Goal: Information Seeking & Learning: Learn about a topic

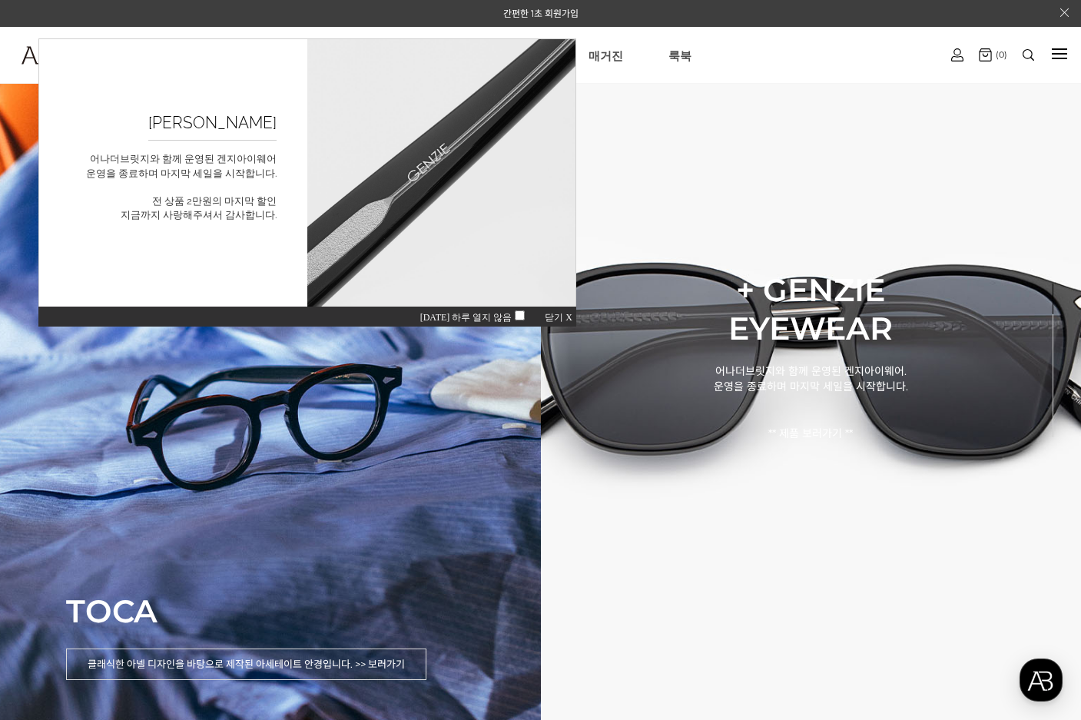
click at [570, 314] on span "닫기 X" at bounding box center [559, 317] width 28 height 11
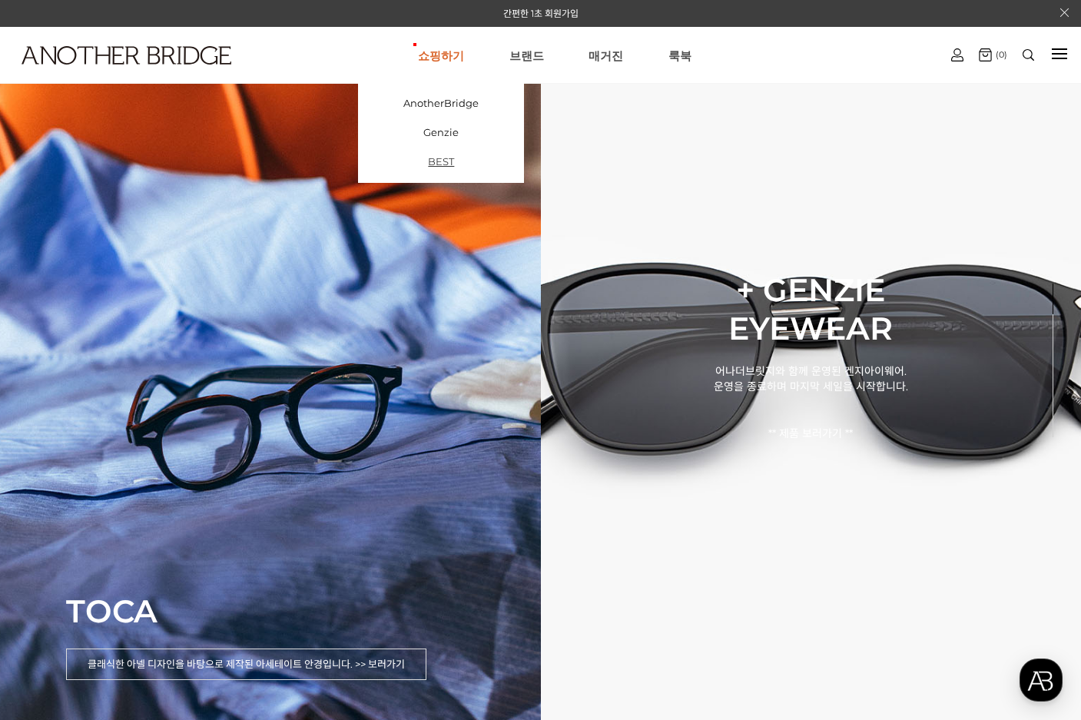
click at [450, 154] on link "BEST" at bounding box center [441, 161] width 166 height 29
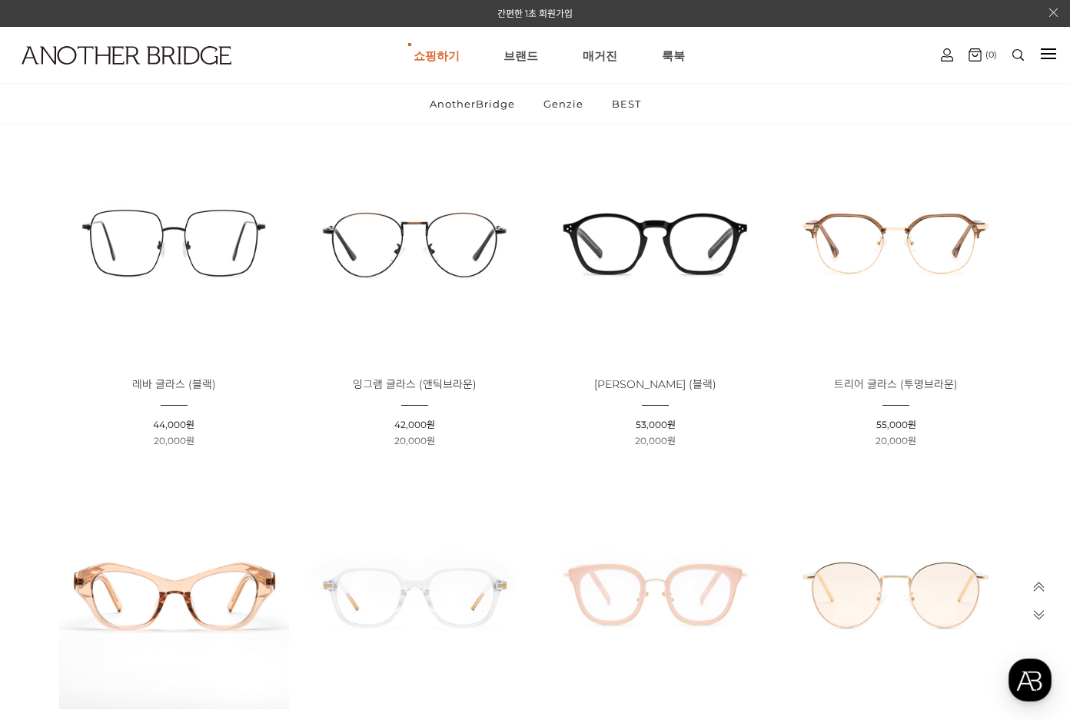
scroll to position [231, 0]
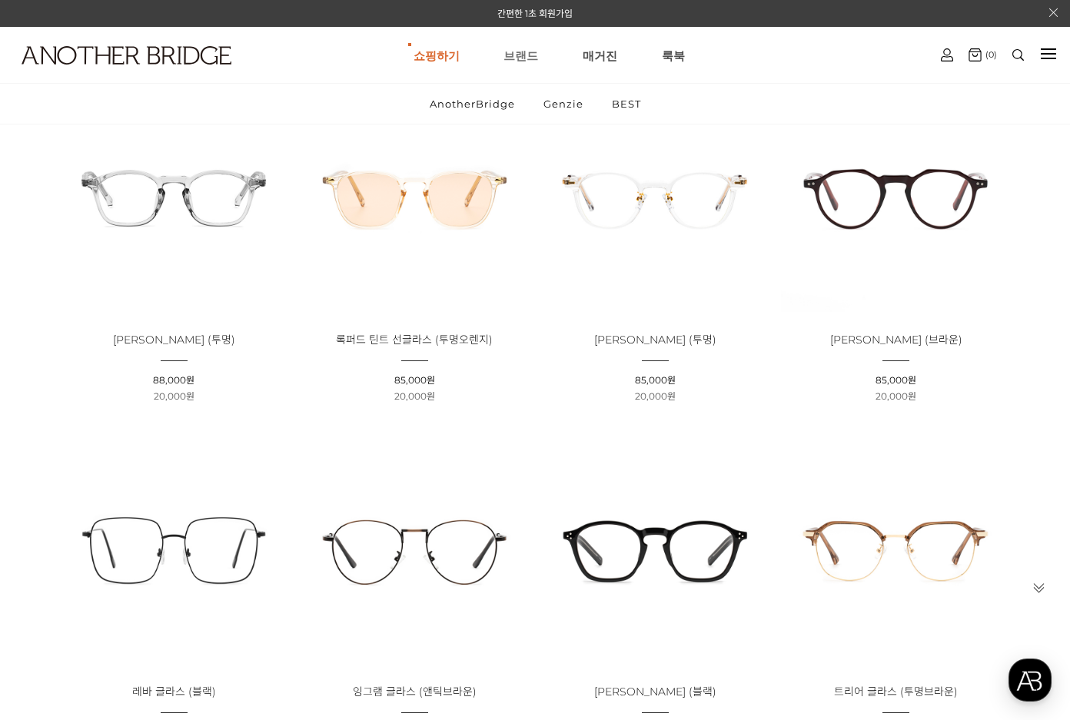
click at [530, 58] on link "브랜드" at bounding box center [520, 55] width 35 height 55
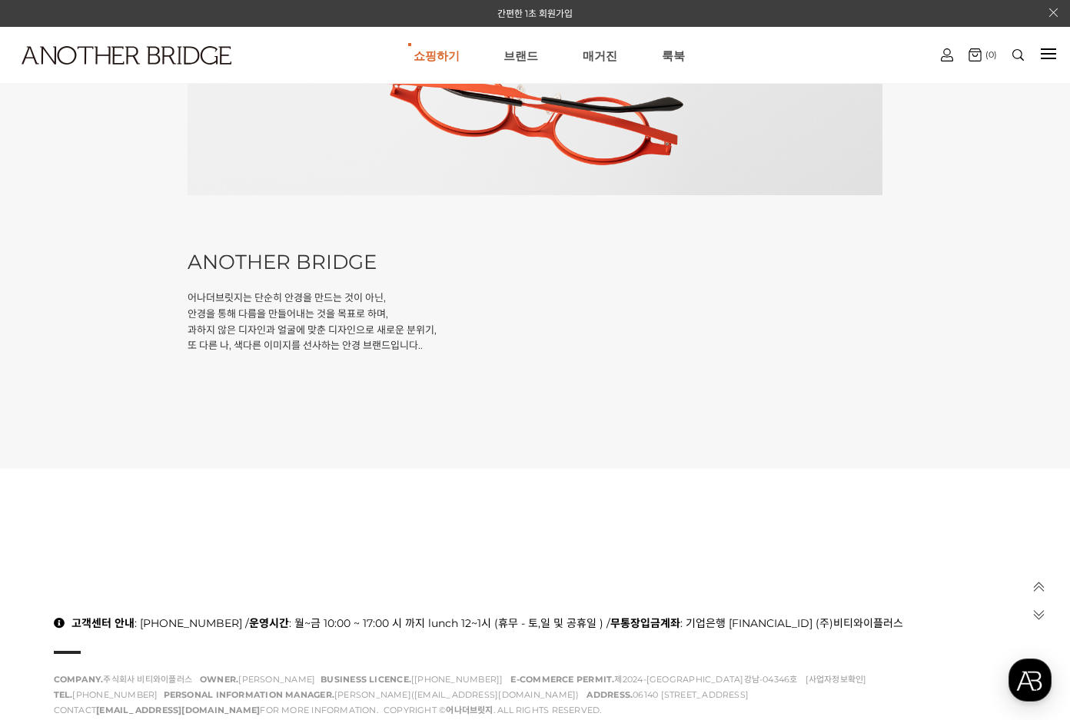
scroll to position [154, 0]
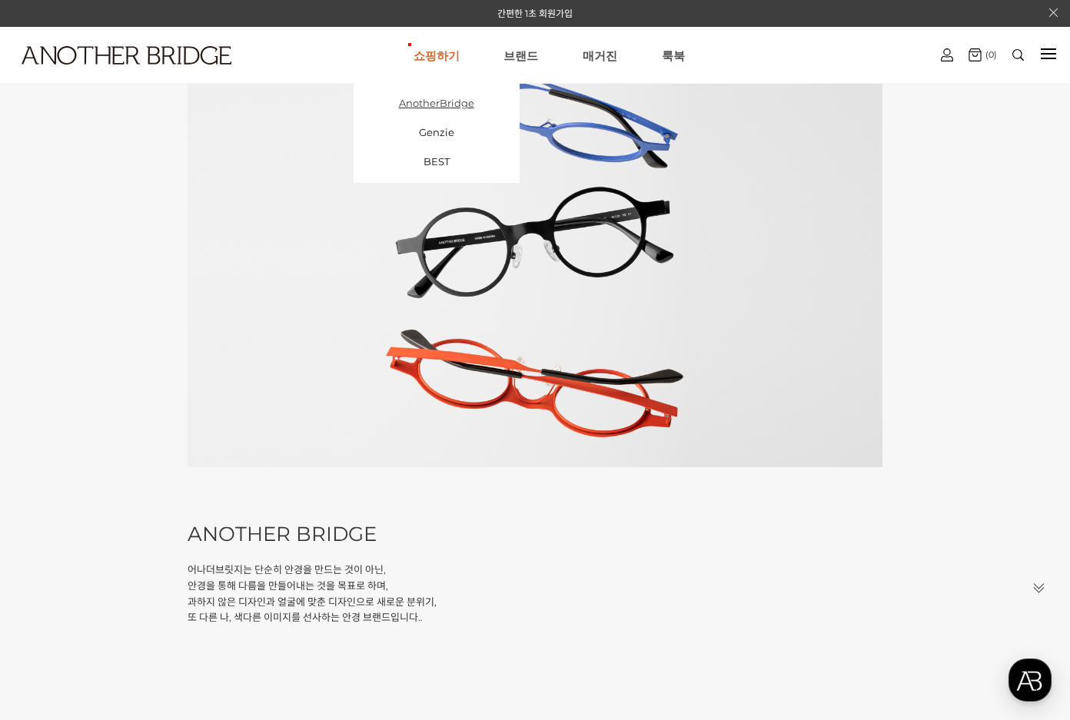
click at [450, 102] on link "AnotherBridge" at bounding box center [437, 102] width 166 height 29
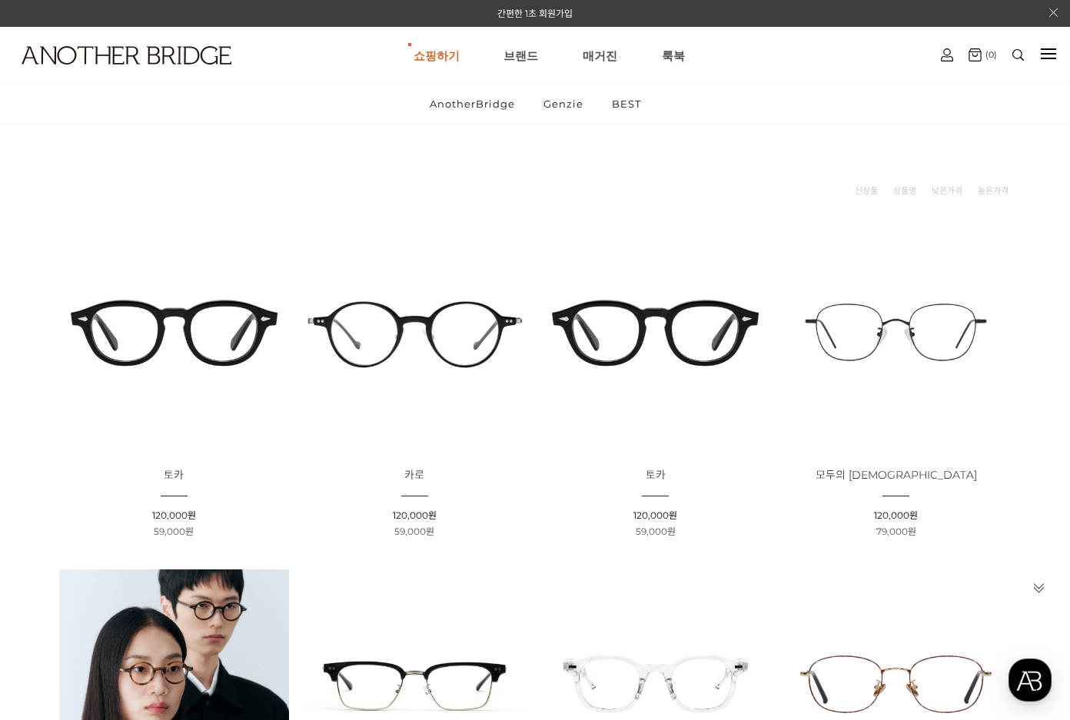
scroll to position [154, 0]
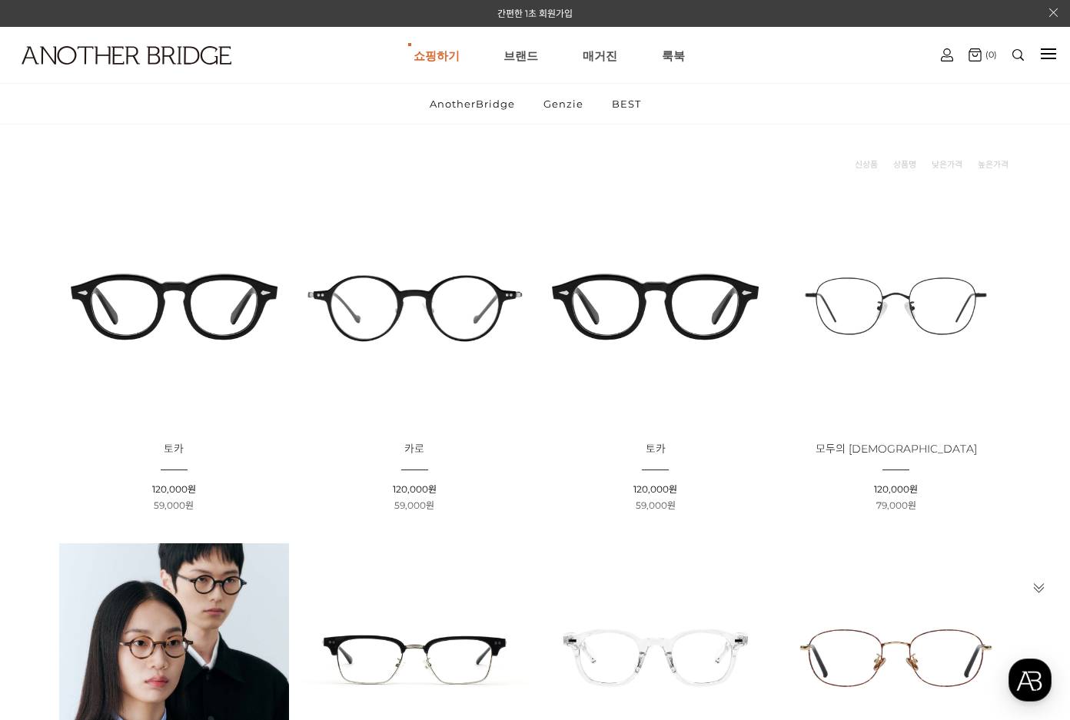
click at [185, 318] on img at bounding box center [174, 306] width 230 height 230
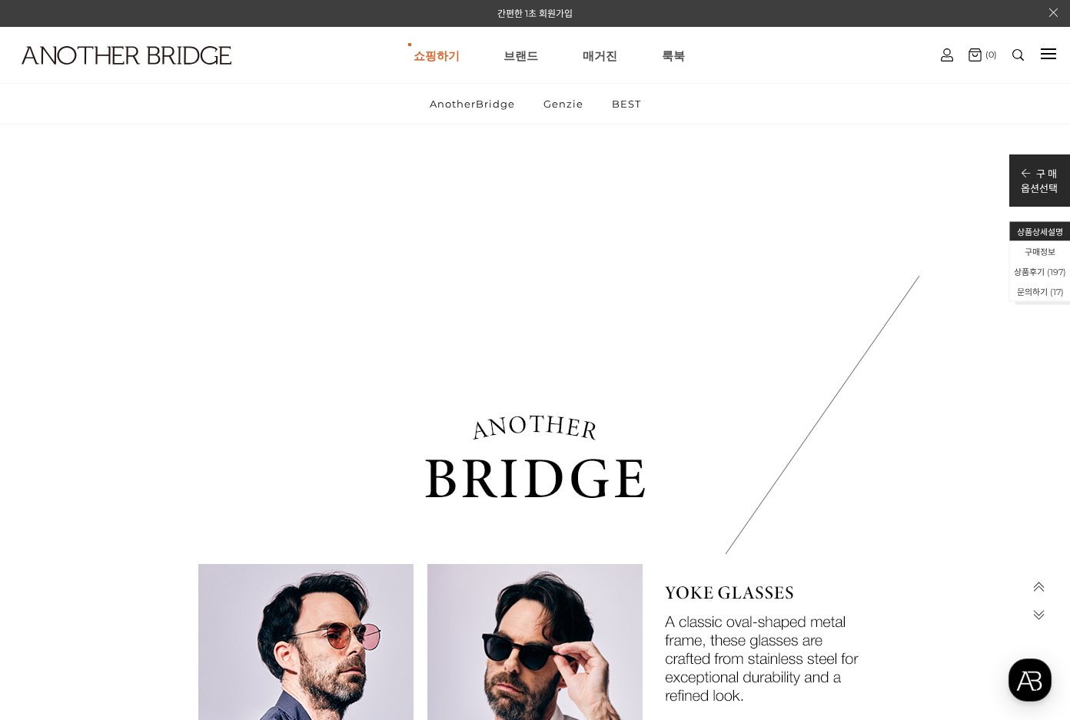
scroll to position [1153, 0]
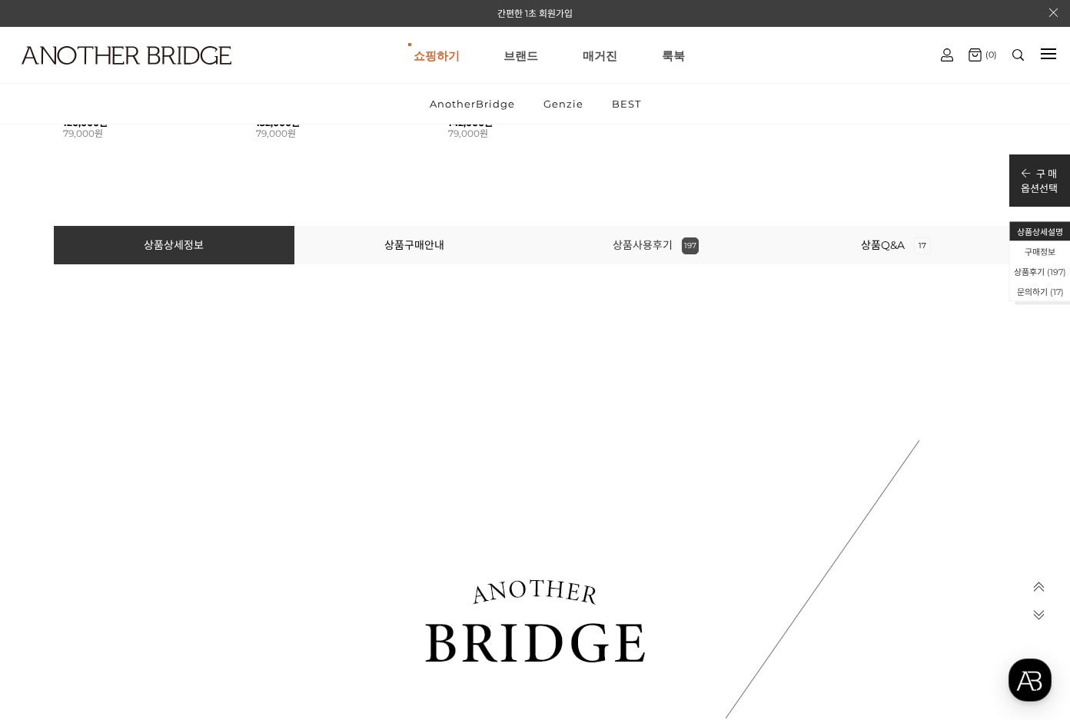
click at [670, 248] on link "상품사용후기 197" at bounding box center [656, 245] width 86 height 14
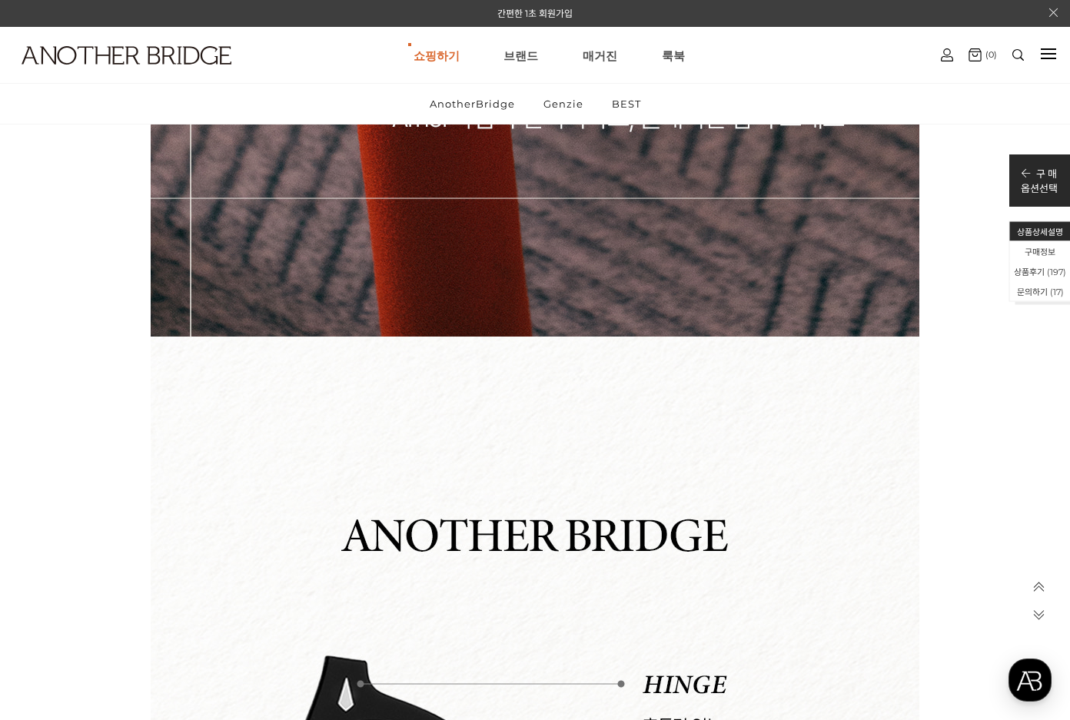
scroll to position [6014, 0]
